Goal: Transaction & Acquisition: Download file/media

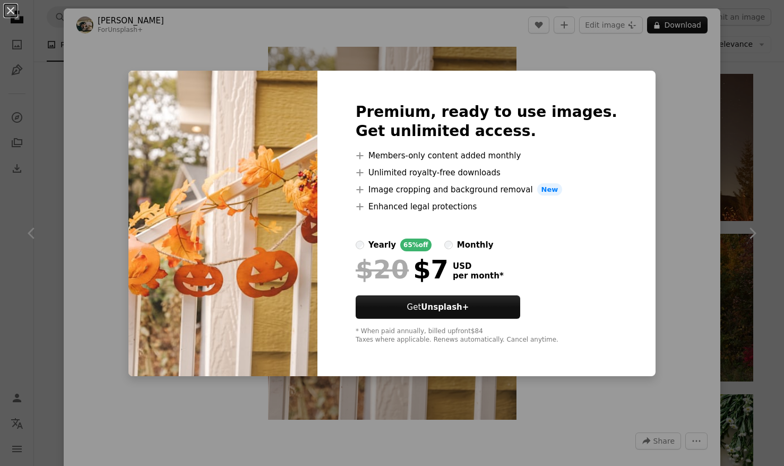
scroll to position [1449, 0]
click at [104, 50] on div "An X shape Premium, ready to use images. Get unlimited access. A plus sign Memb…" at bounding box center [392, 233] width 784 height 466
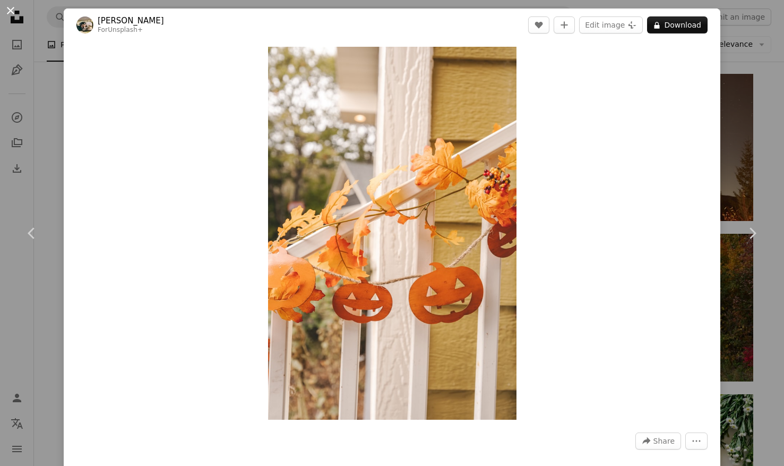
click at [11, 10] on button "An X shape" at bounding box center [10, 10] width 13 height 13
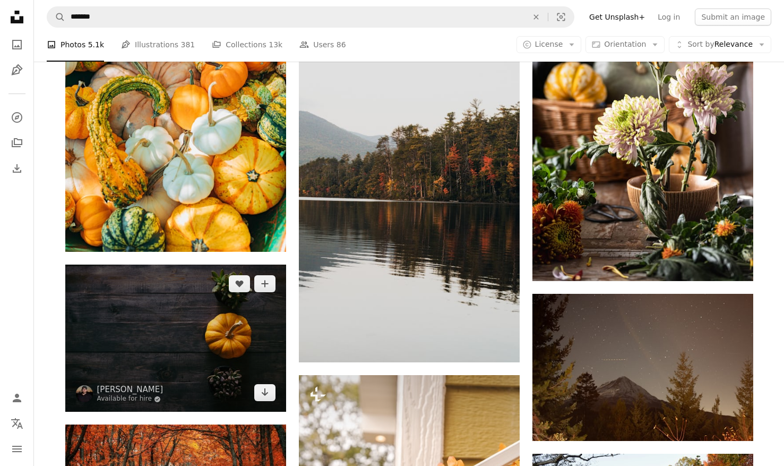
scroll to position [1235, 0]
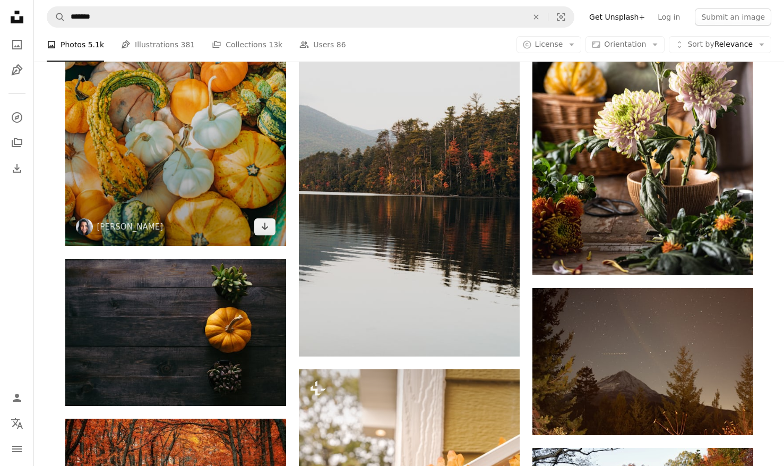
click at [168, 198] on img at bounding box center [175, 80] width 221 height 331
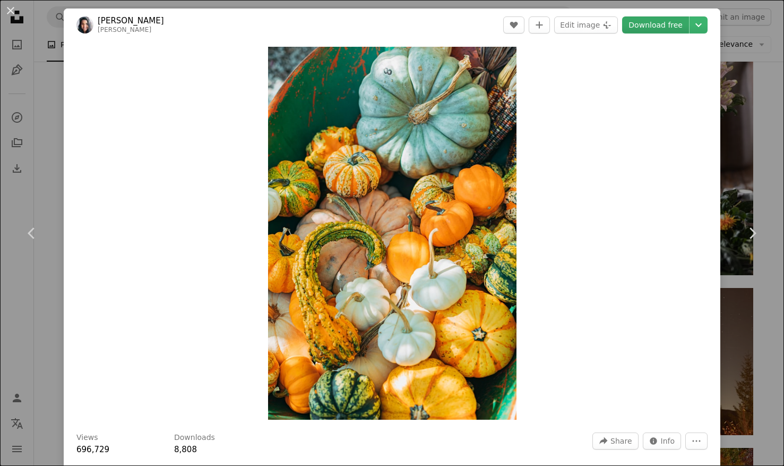
click at [656, 27] on link "Download free" at bounding box center [655, 24] width 67 height 17
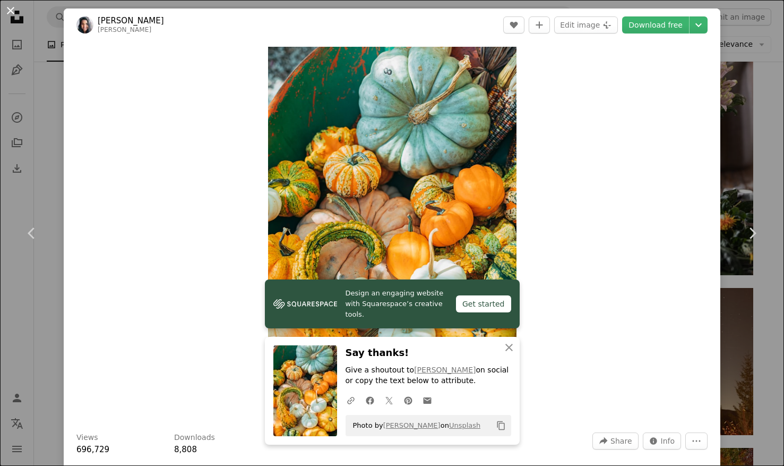
click at [11, 9] on button "An X shape" at bounding box center [10, 10] width 13 height 13
